Goal: Complete application form

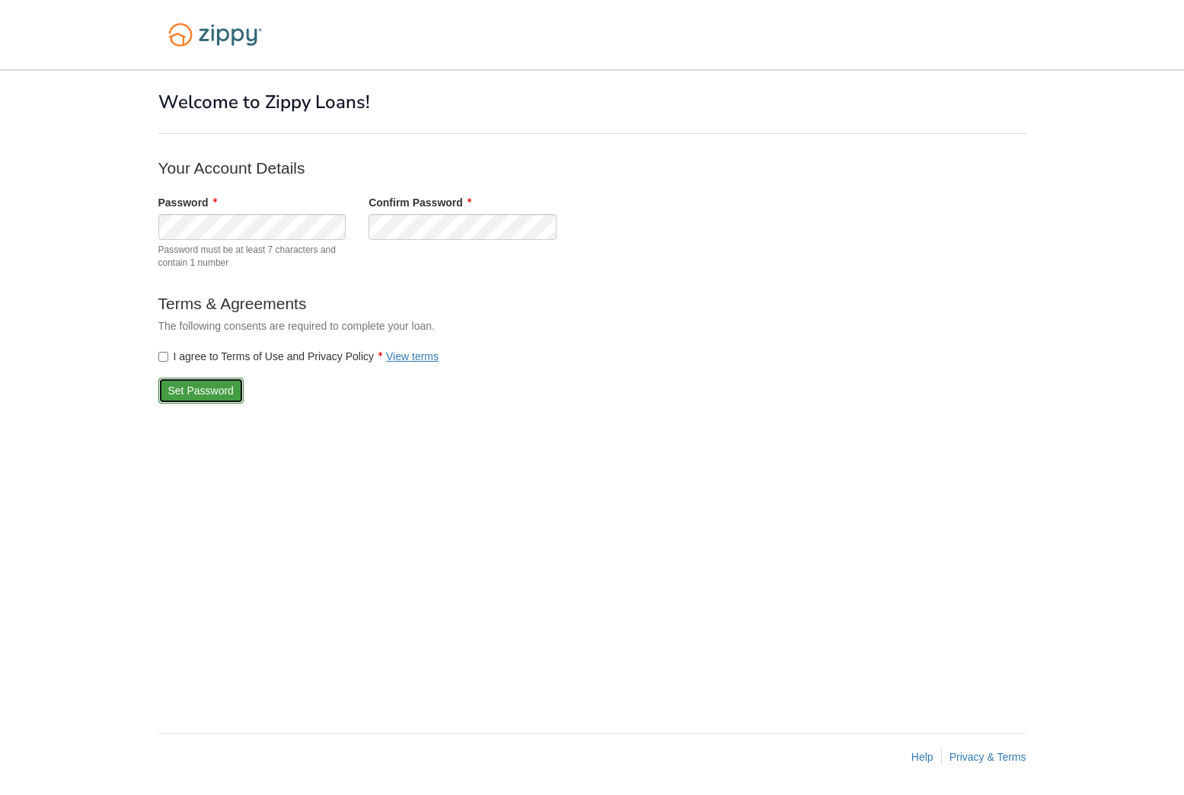
click at [191, 391] on button "Set Password" at bounding box center [200, 391] width 85 height 26
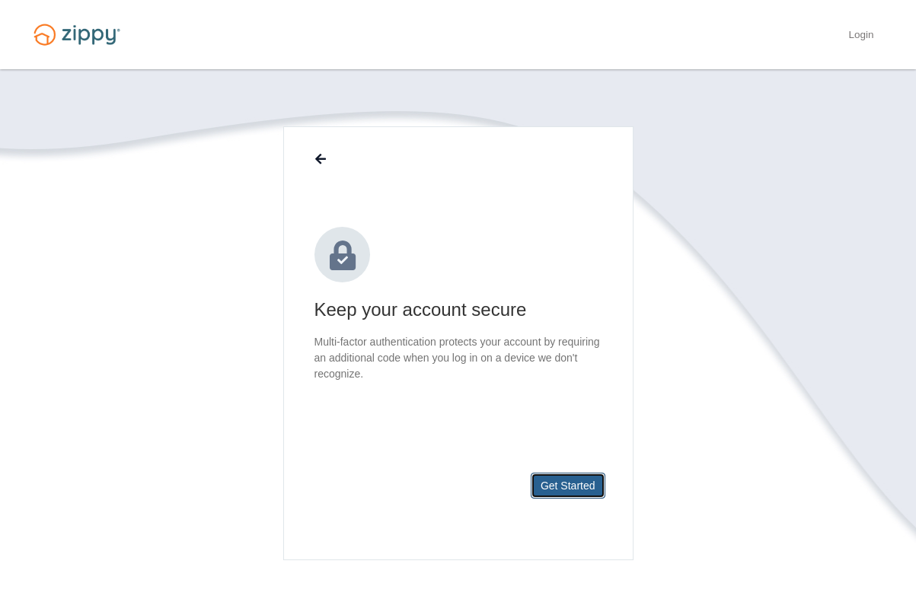
click at [551, 486] on button "Get Started" at bounding box center [568, 486] width 75 height 26
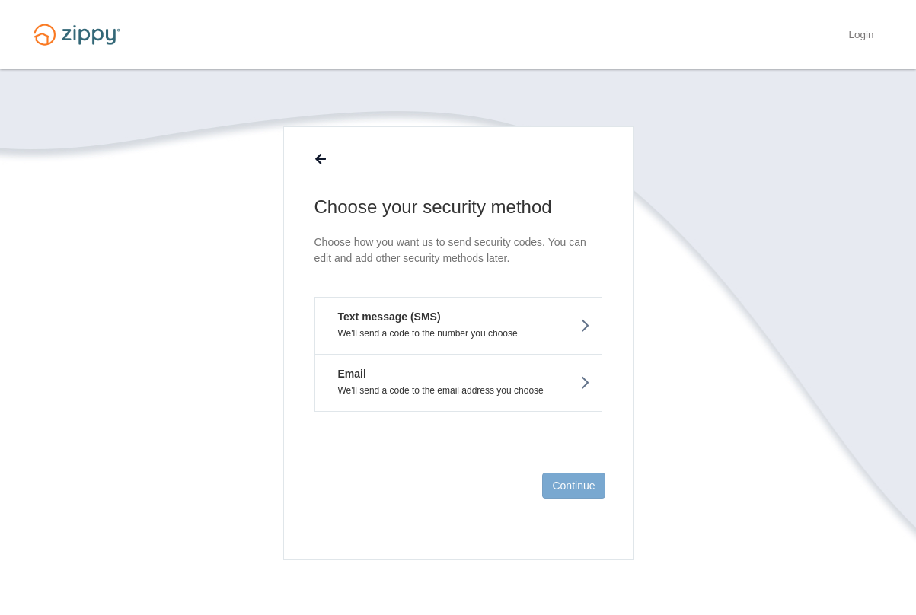
click at [587, 323] on icon at bounding box center [584, 325] width 11 height 17
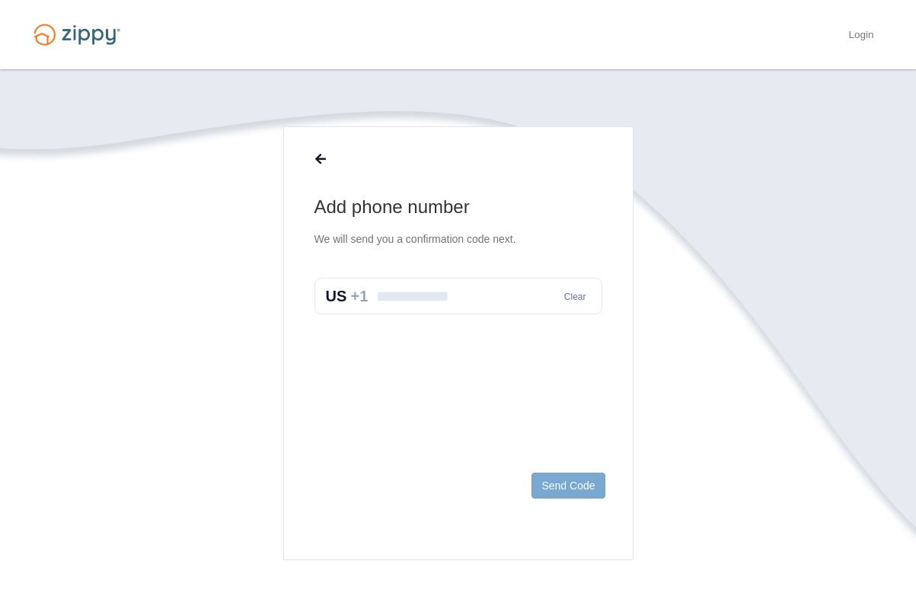
click at [473, 305] on input "text" at bounding box center [458, 296] width 288 height 37
type input "**********"
click at [579, 490] on button "Send Code" at bounding box center [567, 486] width 73 height 26
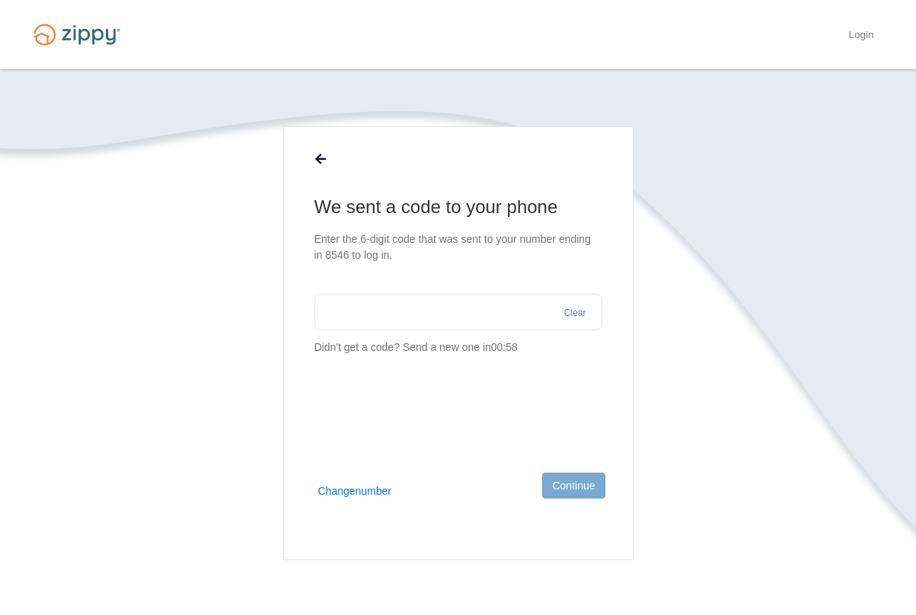
click at [394, 310] on input "text" at bounding box center [458, 312] width 288 height 37
type input "******"
click at [561, 490] on button "Continue" at bounding box center [573, 486] width 62 height 26
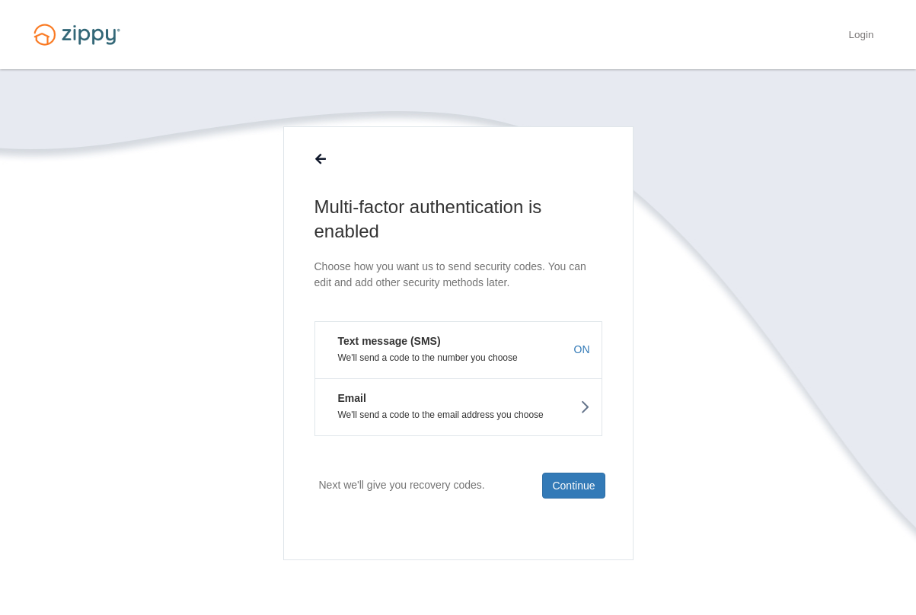
click at [588, 404] on icon at bounding box center [584, 407] width 11 height 17
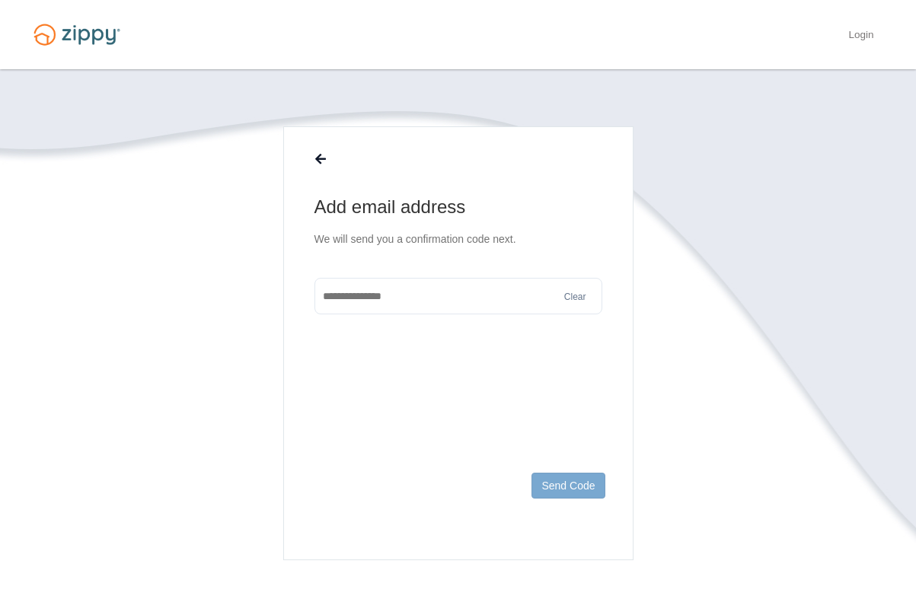
click at [410, 296] on input "text" at bounding box center [458, 296] width 288 height 37
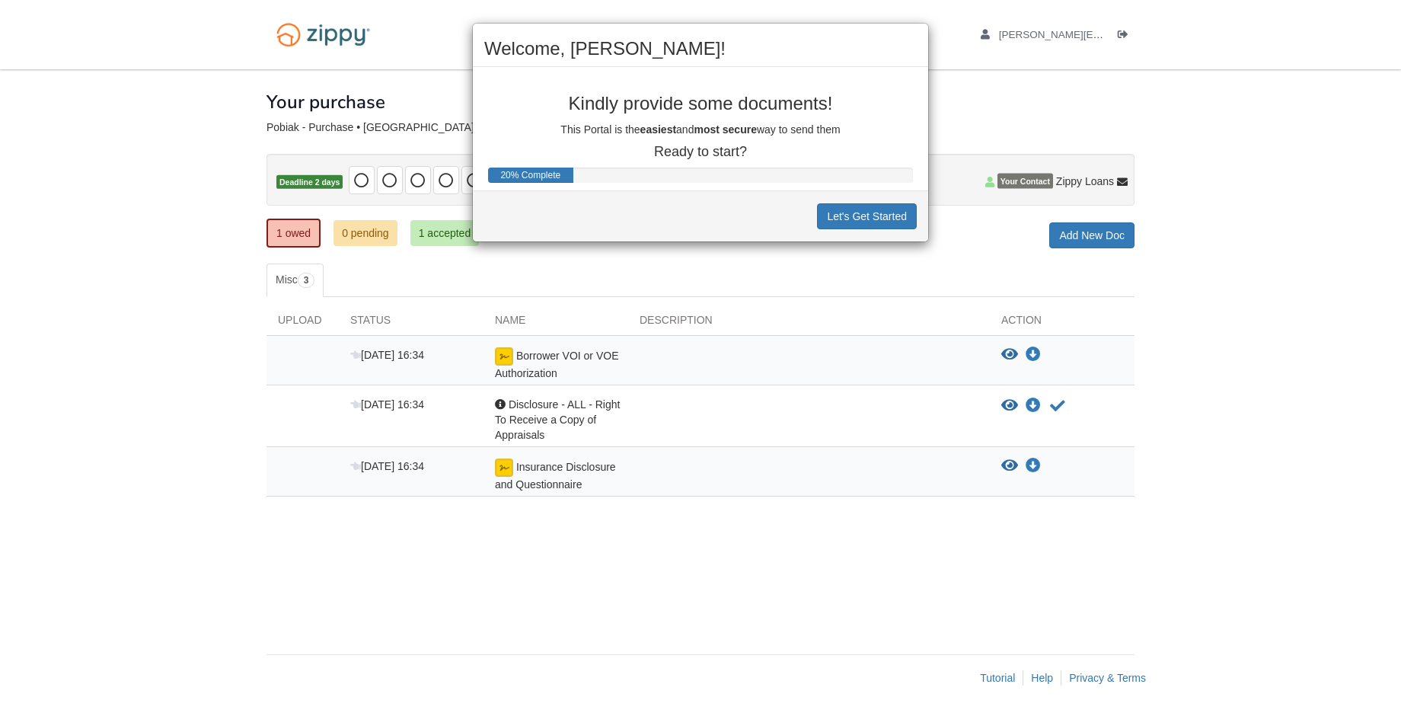
click at [1166, 113] on div "Welcome, Nancy! Kindly provide some documents! This Portal is the easiest and m…" at bounding box center [700, 358] width 1401 height 716
click at [1015, 101] on div "Welcome, Nancy! Kindly provide some documents! This Portal is the easiest and m…" at bounding box center [700, 358] width 1401 height 716
click at [882, 220] on button "Let's Get Started" at bounding box center [867, 216] width 100 height 26
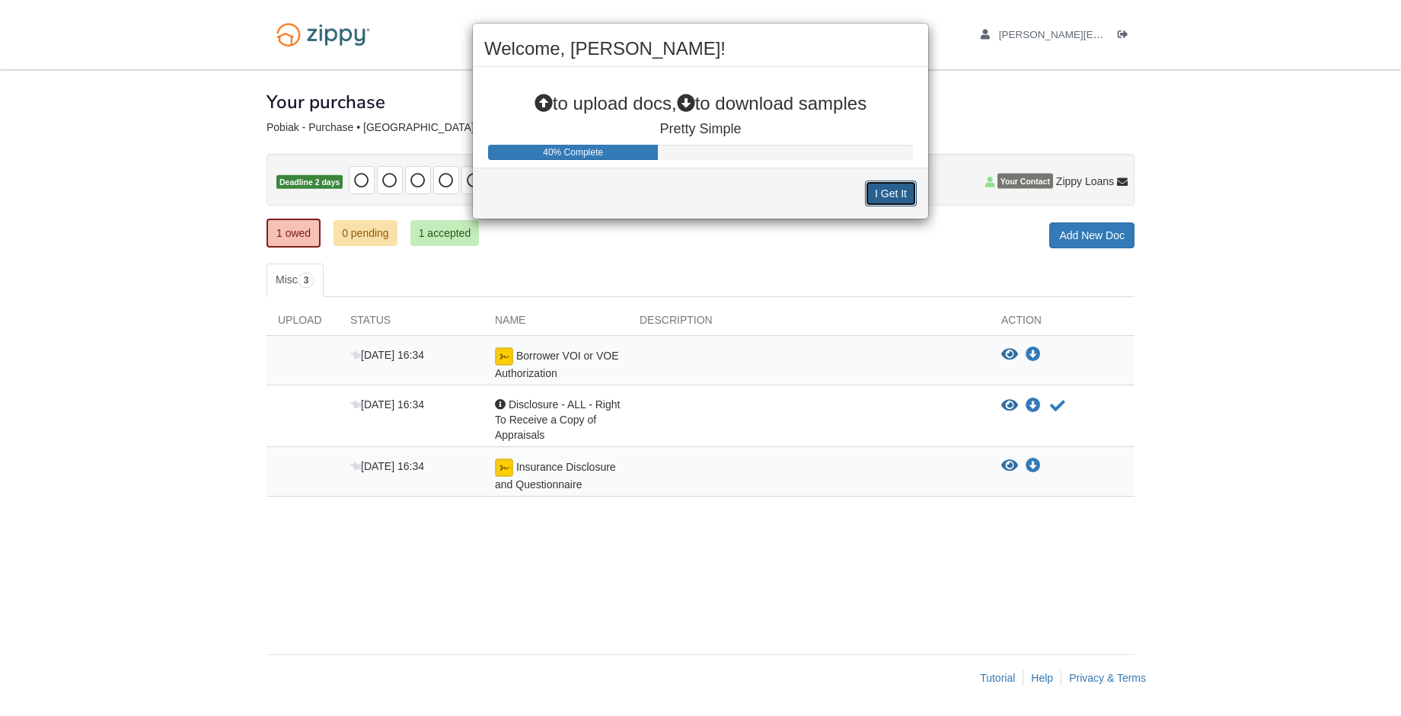
click at [882, 197] on button "I Get It" at bounding box center [891, 193] width 52 height 26
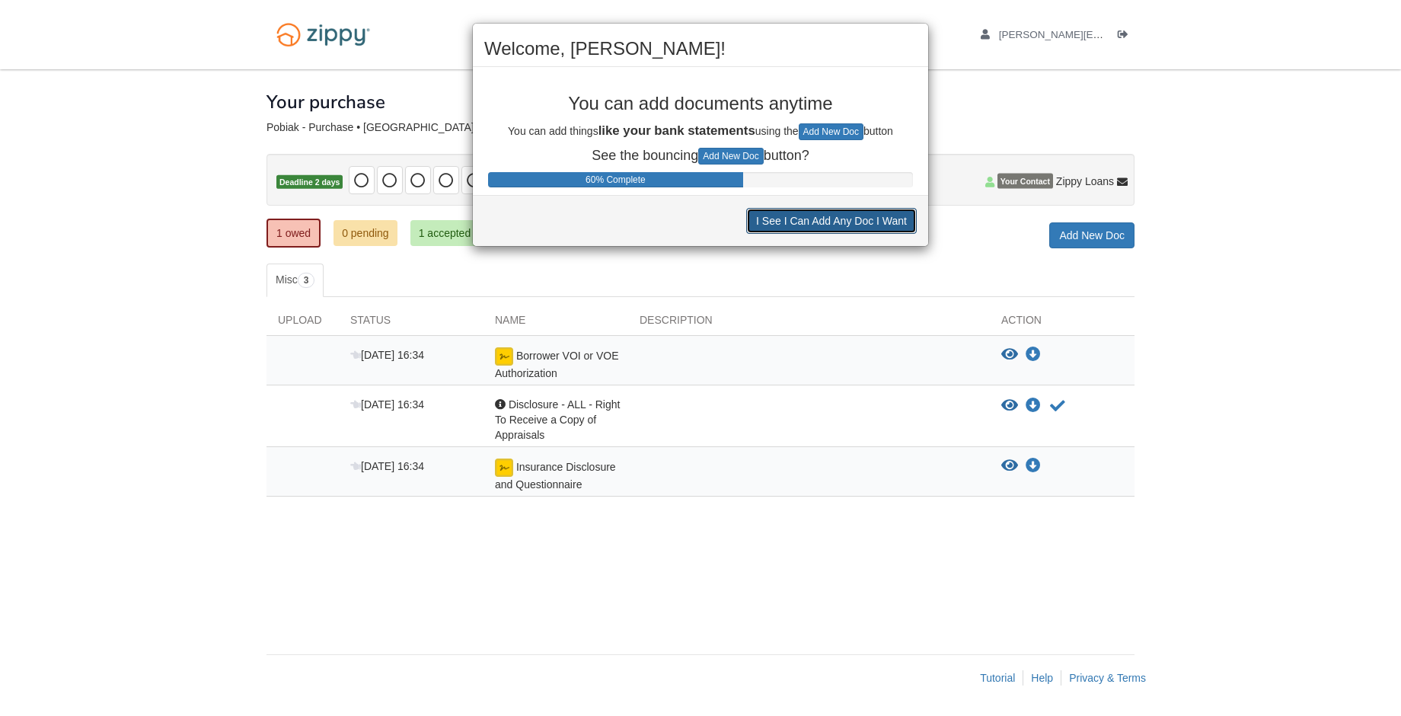
click at [818, 224] on button "I See I Can Add Any Doc I Want" at bounding box center [831, 221] width 171 height 26
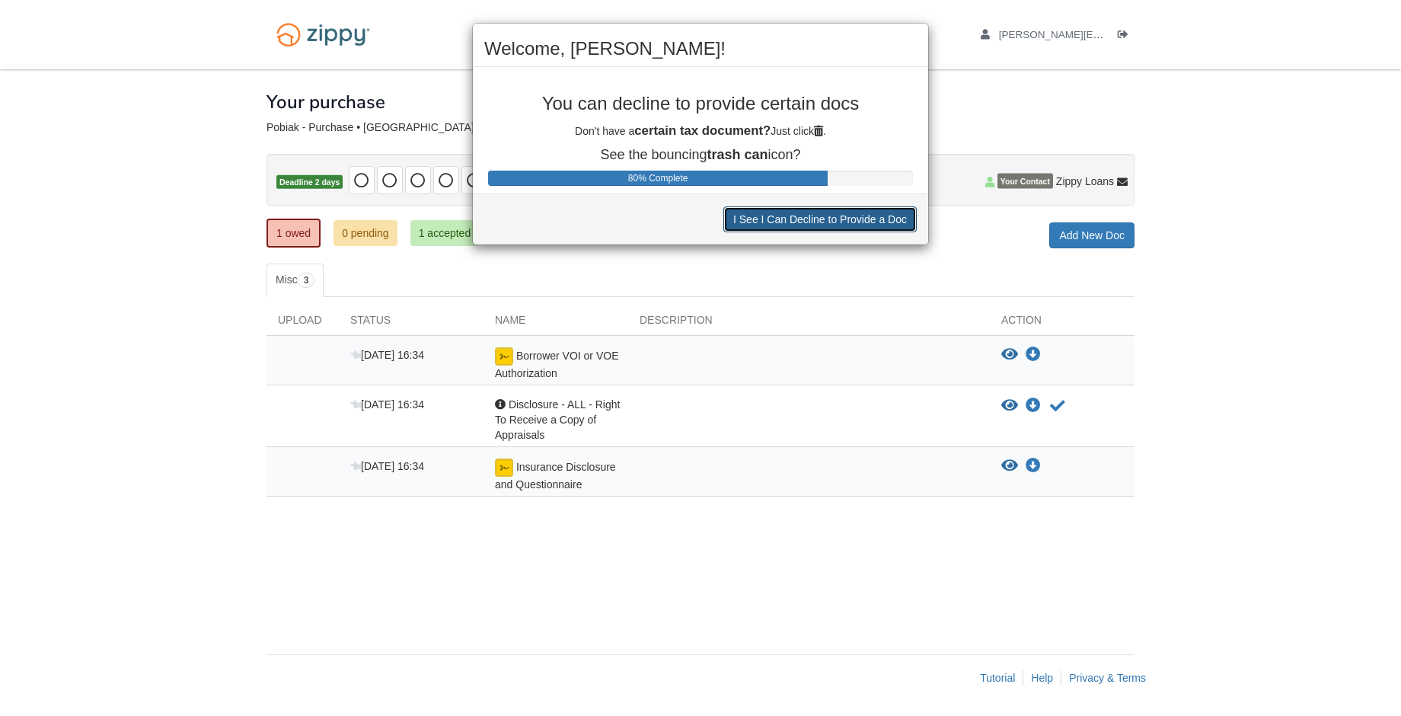
click at [819, 223] on button "I See I Can Decline to Provide a Doc" at bounding box center [819, 219] width 193 height 26
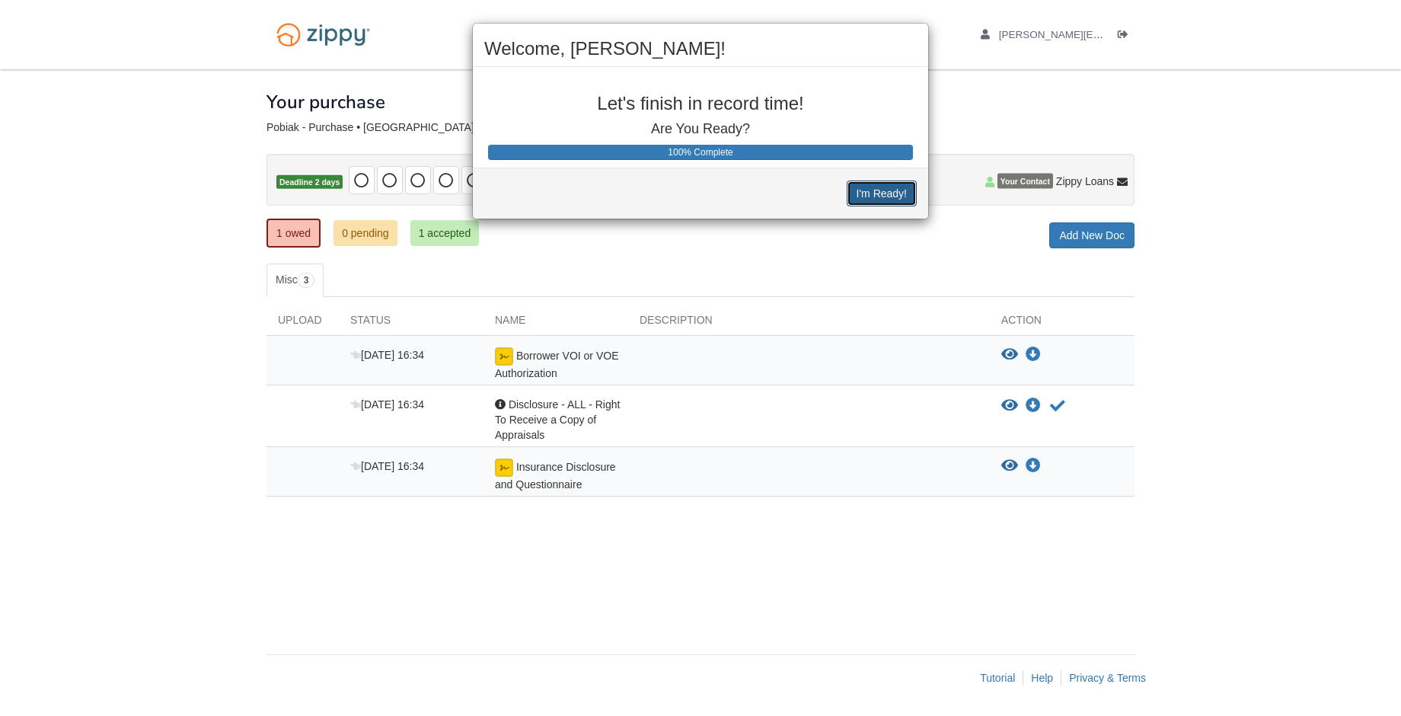
click at [885, 188] on button "I'm Ready!" at bounding box center [882, 193] width 70 height 26
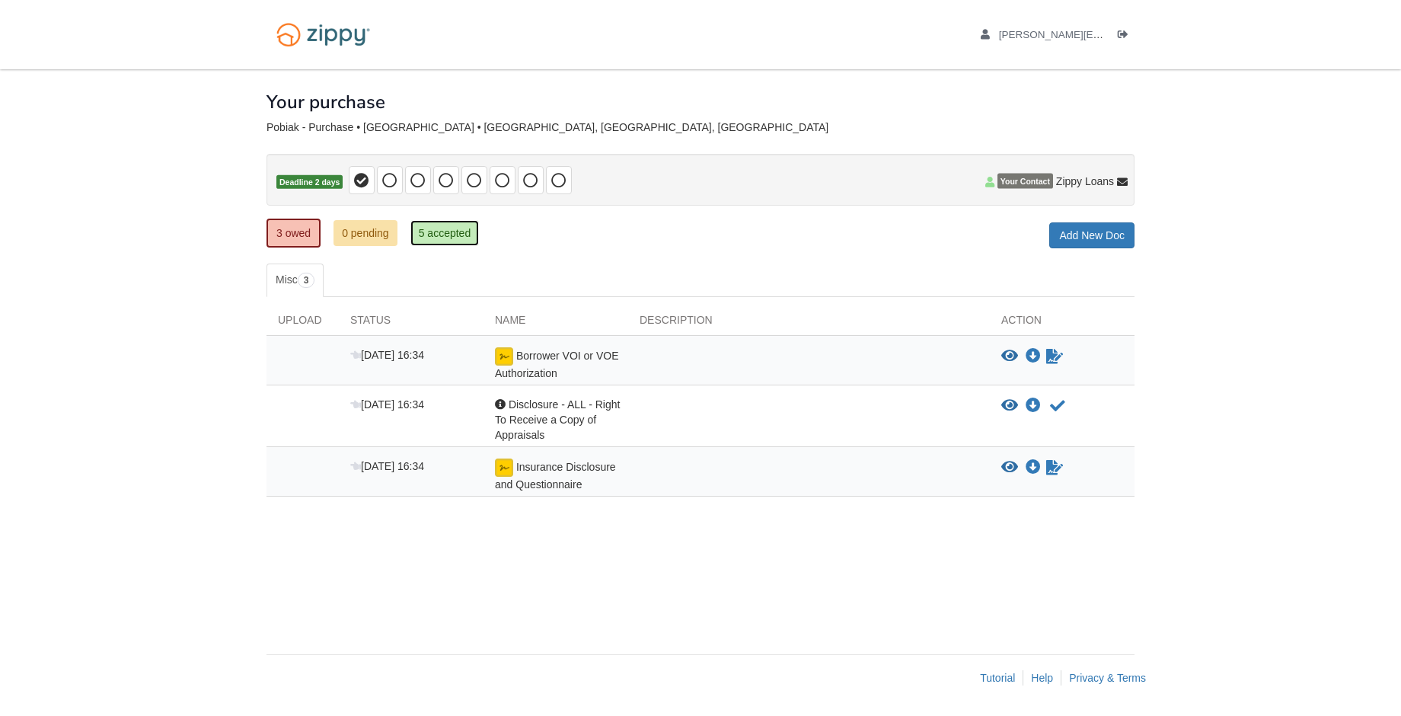
click at [455, 232] on link "5 accepted" at bounding box center [444, 233] width 69 height 26
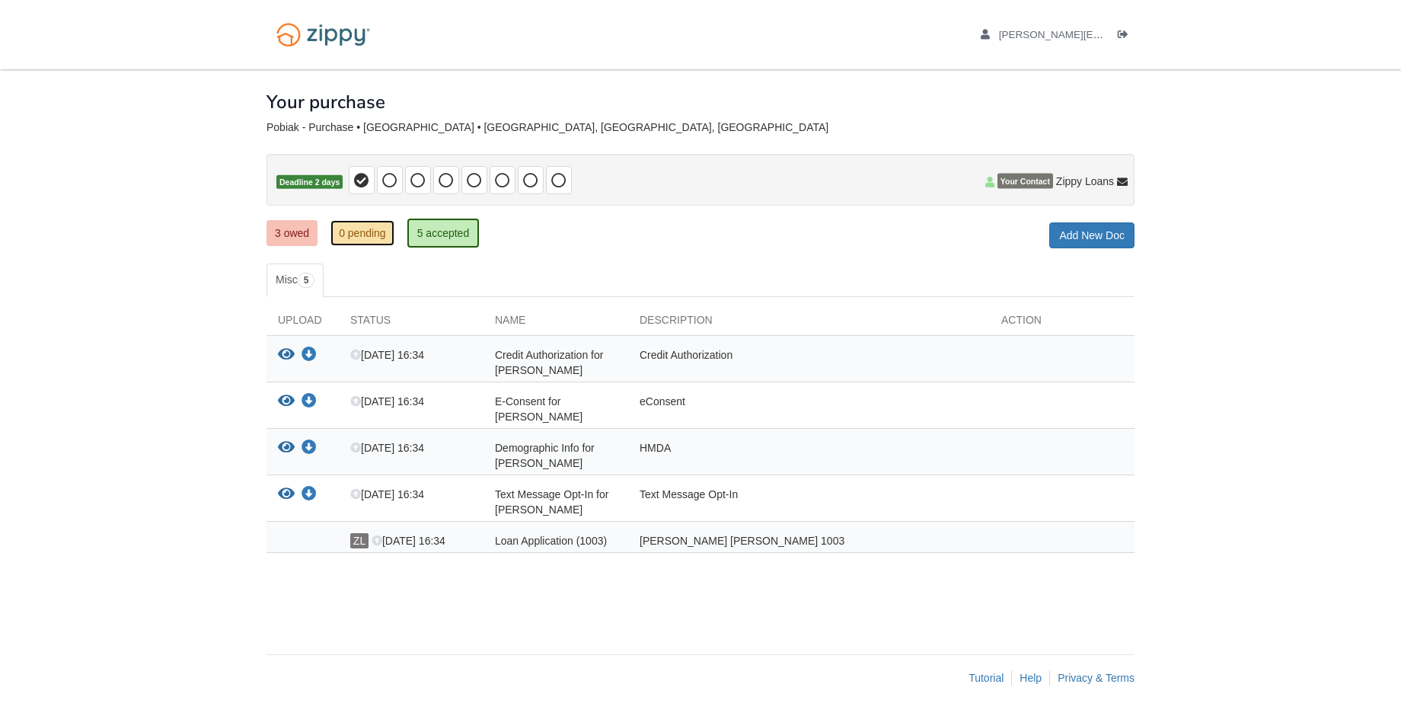
click at [370, 233] on link "0 pending" at bounding box center [362, 233] width 64 height 26
